Goal: Task Accomplishment & Management: Use online tool/utility

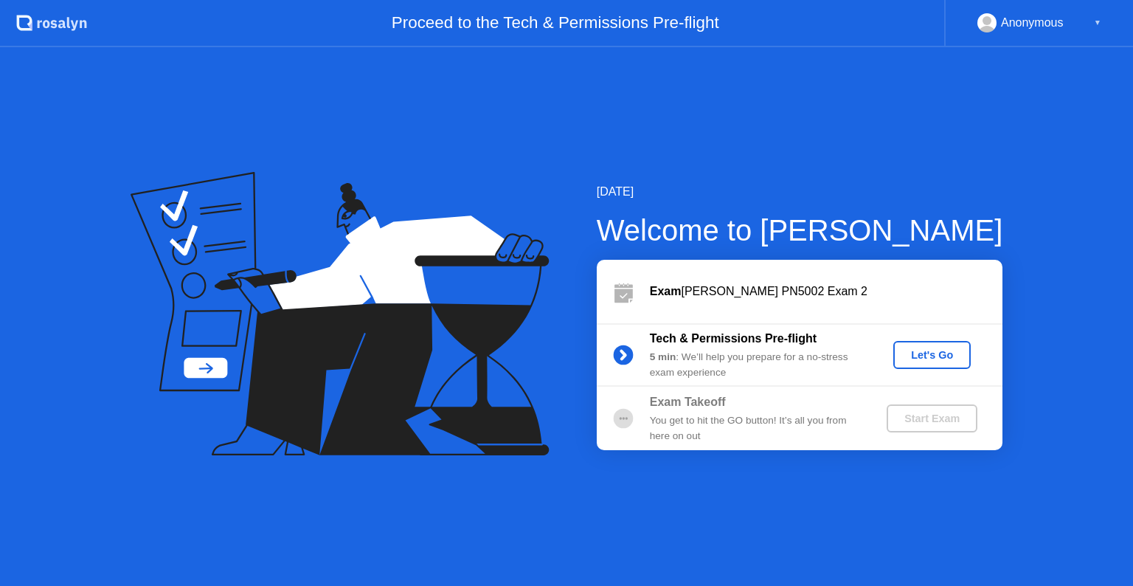
click at [929, 357] on div "Let's Go" at bounding box center [932, 355] width 66 height 12
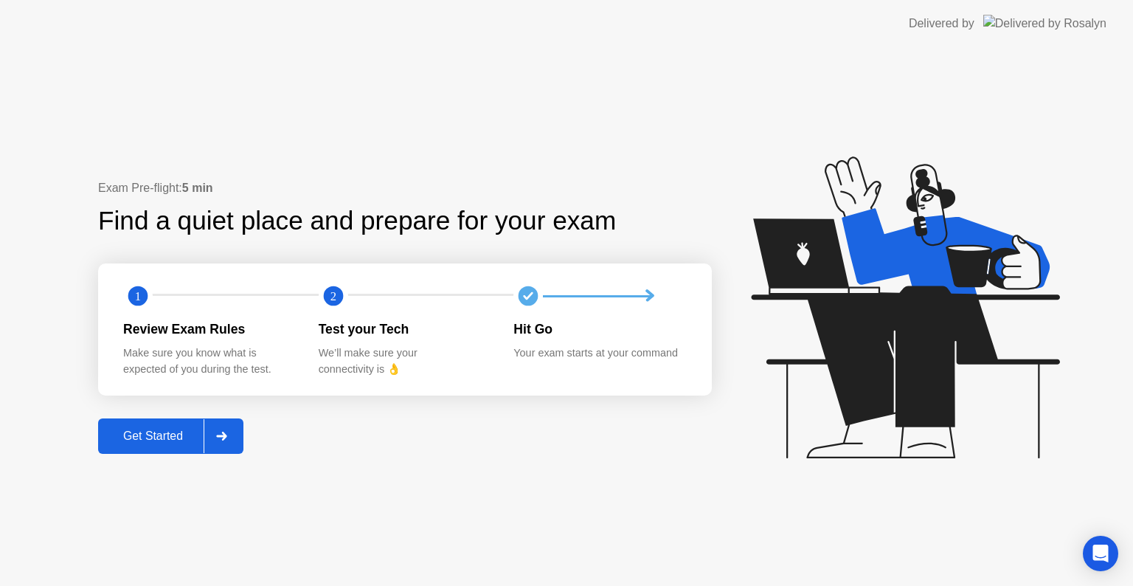
click at [199, 449] on button "Get Started" at bounding box center [170, 435] width 145 height 35
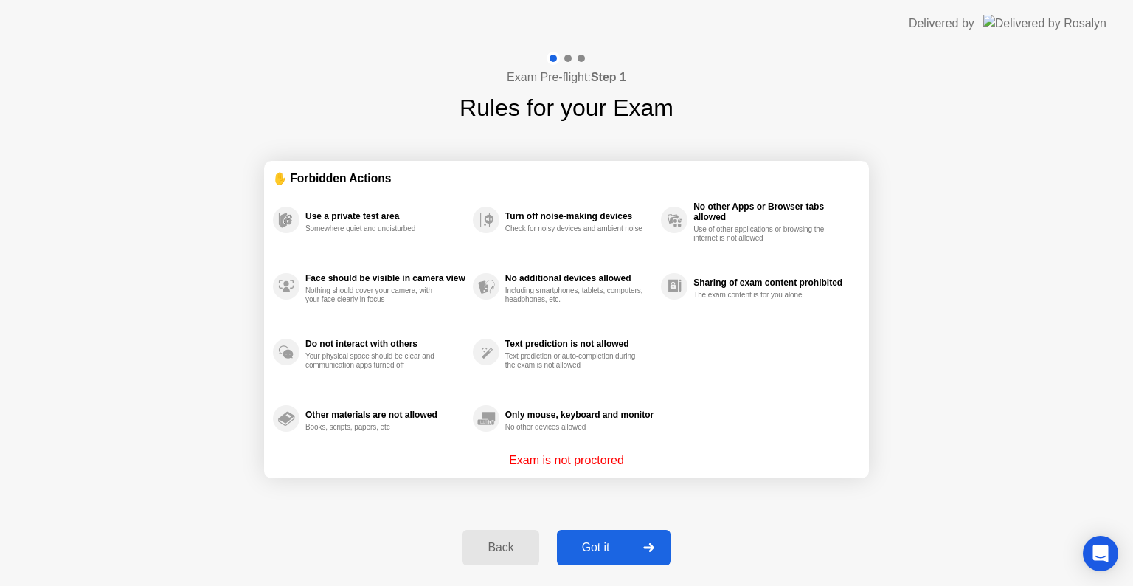
click at [561, 547] on div "Got it" at bounding box center [595, 547] width 69 height 13
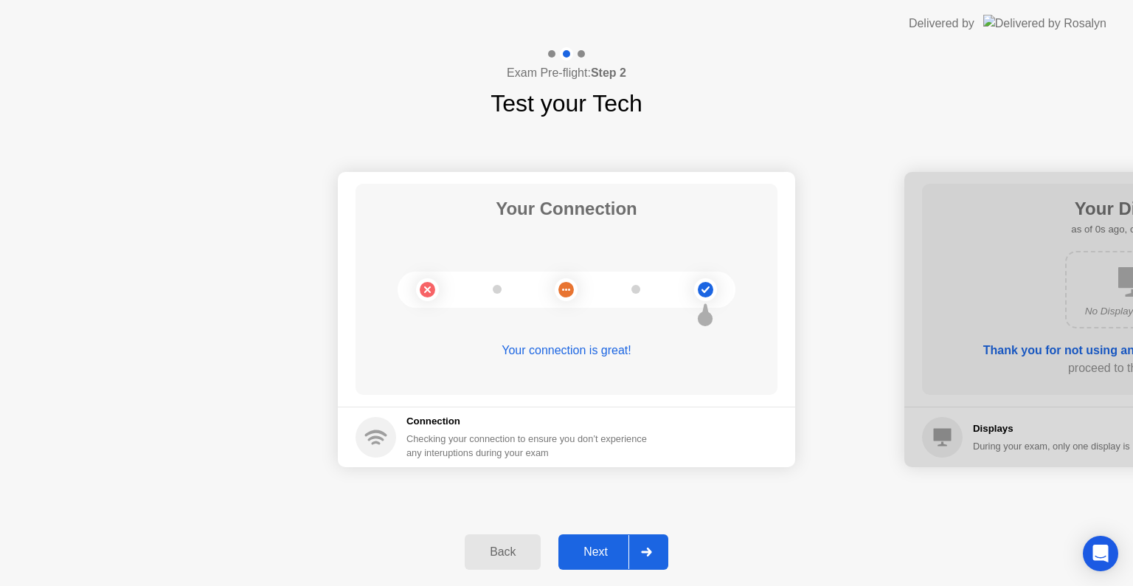
click at [579, 556] on div "Next" at bounding box center [596, 551] width 66 height 13
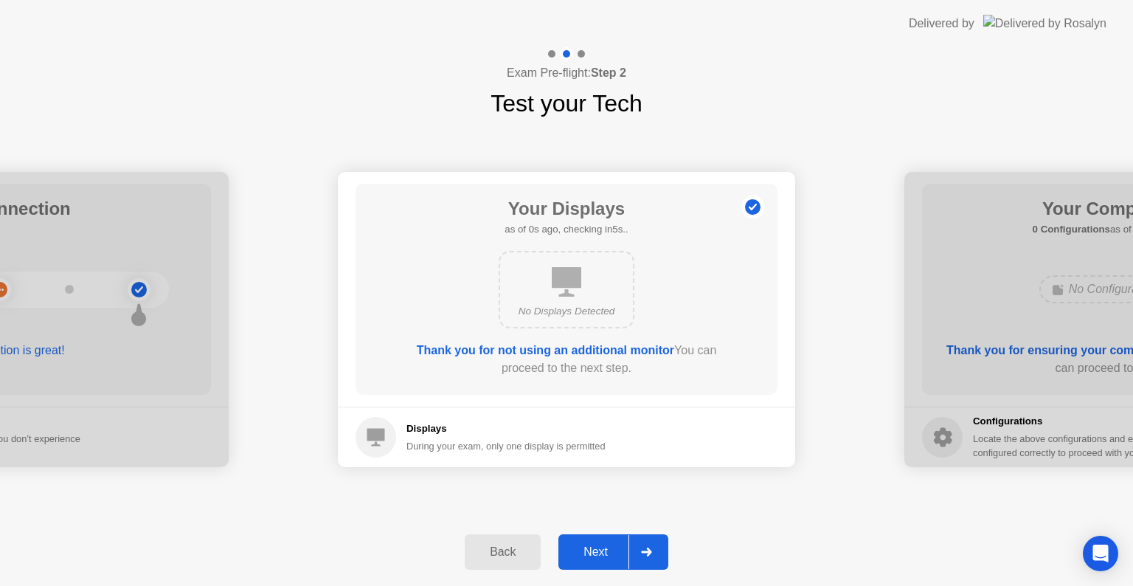
click at [579, 556] on div "Next" at bounding box center [596, 551] width 66 height 13
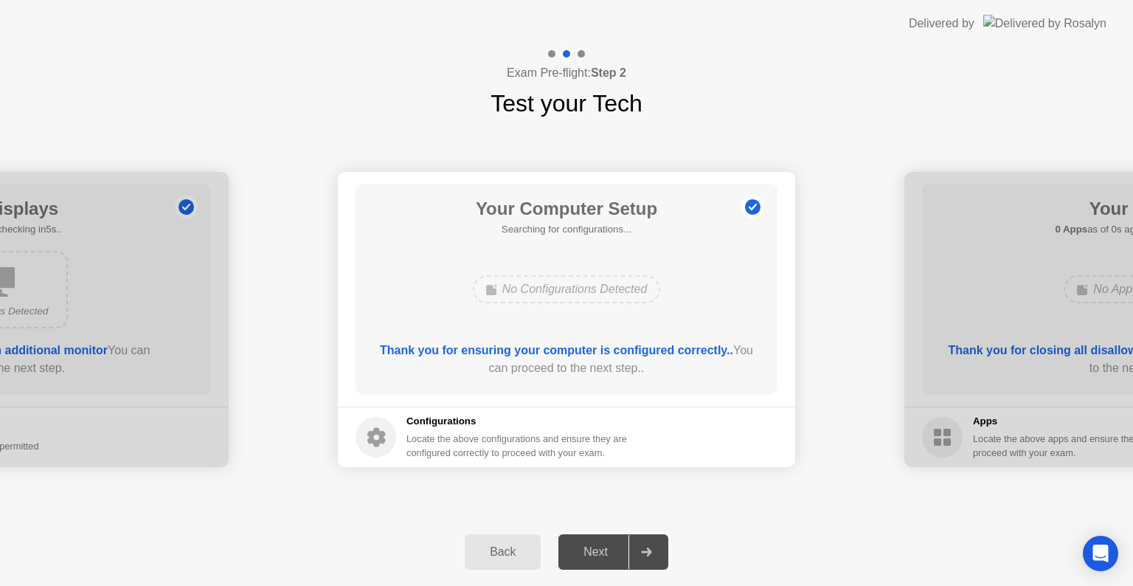
click at [579, 556] on div "Next" at bounding box center [596, 551] width 66 height 13
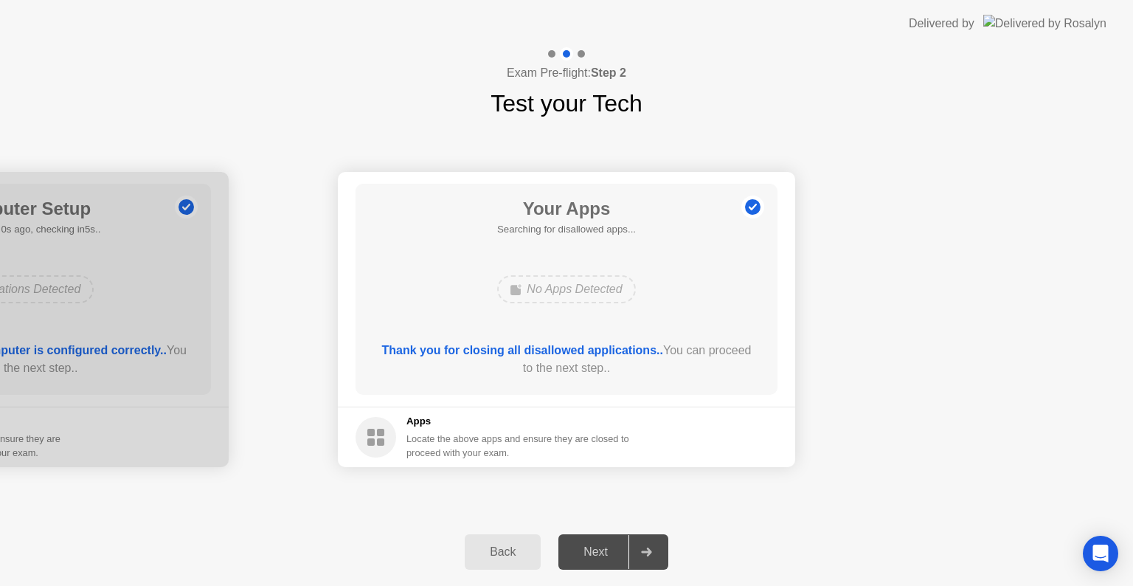
click at [579, 556] on div "Next" at bounding box center [596, 551] width 66 height 13
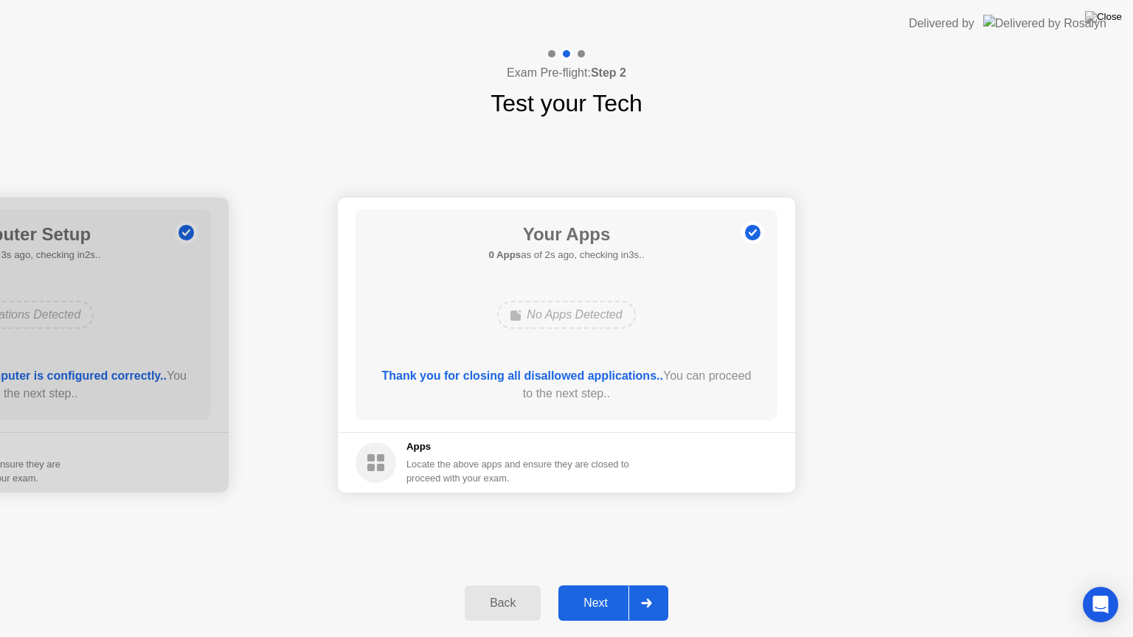
click at [584, 585] on div "Back Next" at bounding box center [566, 604] width 1133 height 68
click at [593, 585] on div "Next" at bounding box center [596, 603] width 66 height 13
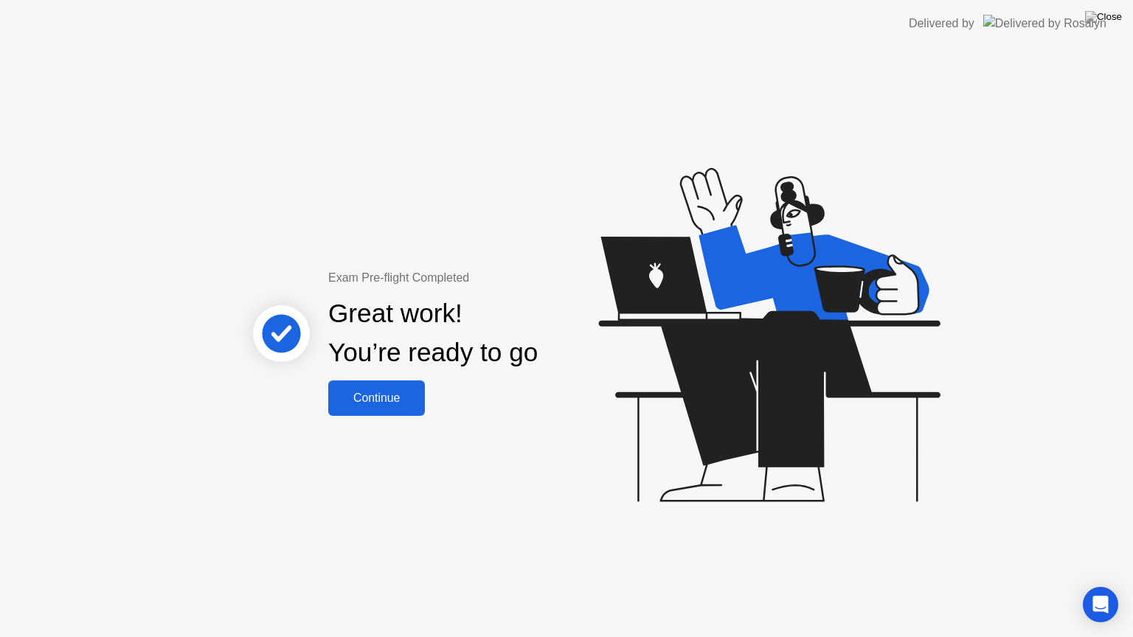
click at [387, 398] on div "Continue" at bounding box center [377, 398] width 88 height 13
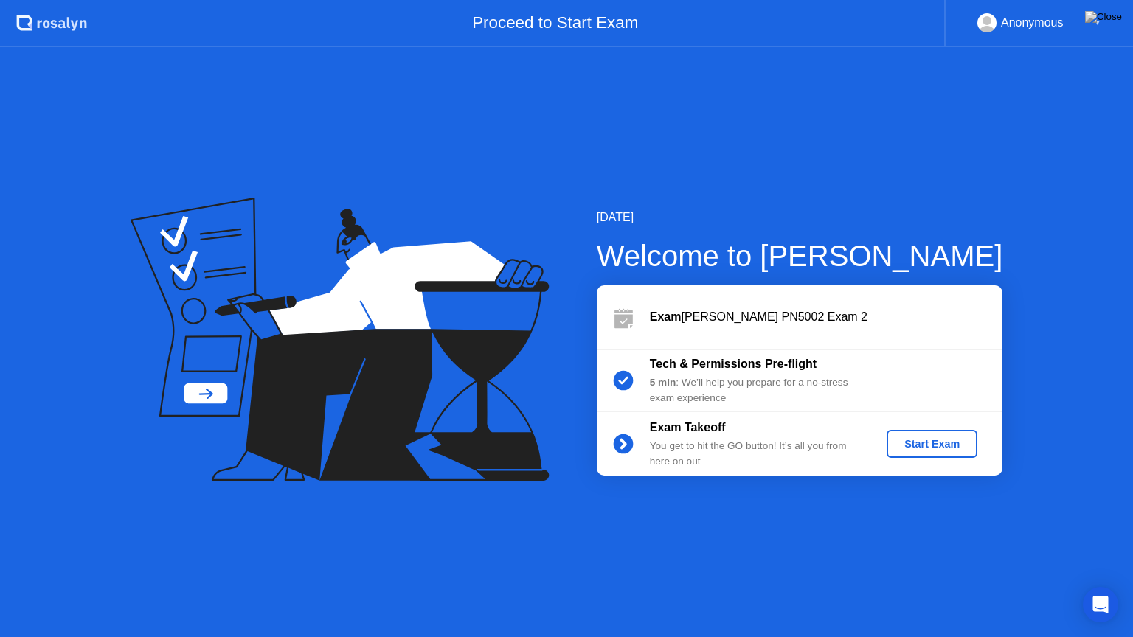
click at [924, 448] on div "Start Exam" at bounding box center [932, 444] width 79 height 12
